Goal: Information Seeking & Learning: Learn about a topic

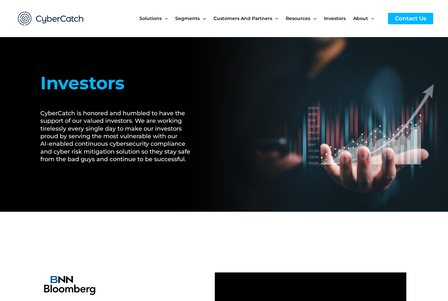
click at [339, 22] on span "Investors" at bounding box center [335, 19] width 22 height 28
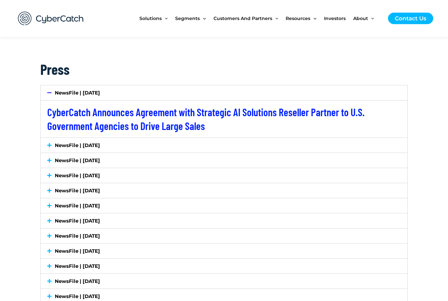
scroll to position [1063, 0]
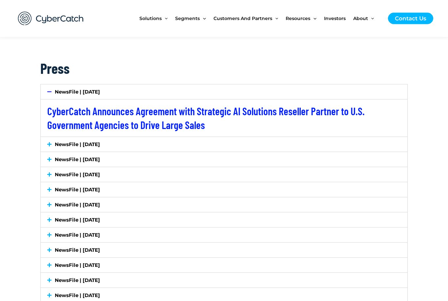
click at [50, 146] on div "NewsFile | [DATE]" at bounding box center [224, 144] width 367 height 15
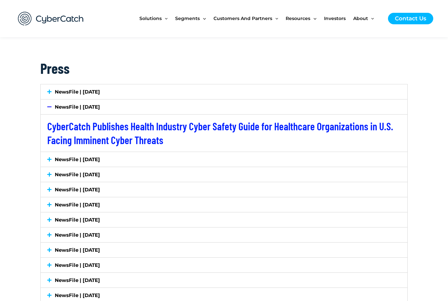
click at [48, 160] on div "NewsFile | [DATE]" at bounding box center [224, 159] width 367 height 15
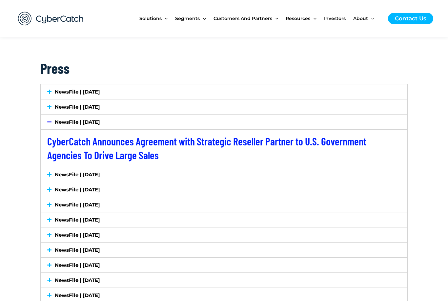
click at [48, 172] on icon at bounding box center [49, 174] width 4 height 5
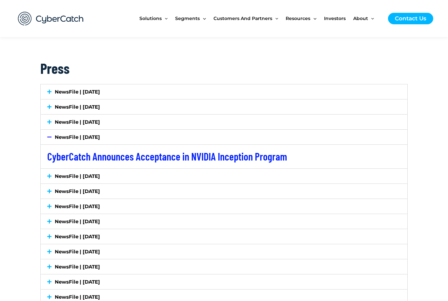
click at [48, 174] on icon at bounding box center [49, 175] width 4 height 5
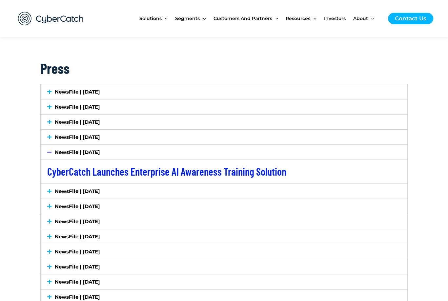
click at [50, 190] on icon at bounding box center [49, 191] width 4 height 5
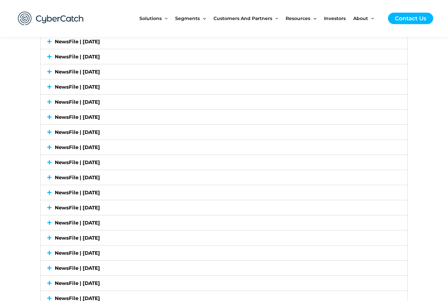
scroll to position [1216, 0]
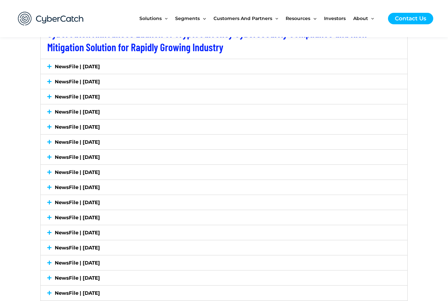
click at [45, 156] on div "NewsFile | [DATE]" at bounding box center [224, 156] width 367 height 15
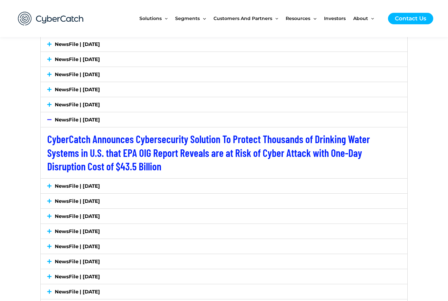
click at [56, 101] on link "NewsFile | [DATE]" at bounding box center [77, 104] width 45 height 6
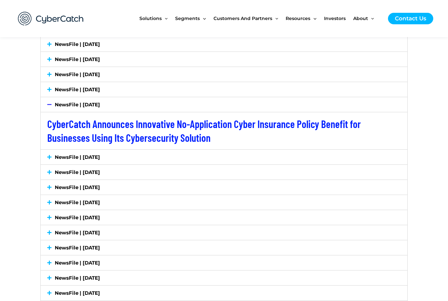
click at [58, 90] on link "NewsFile | [DATE]" at bounding box center [77, 89] width 45 height 6
